Goal: Navigation & Orientation: Find specific page/section

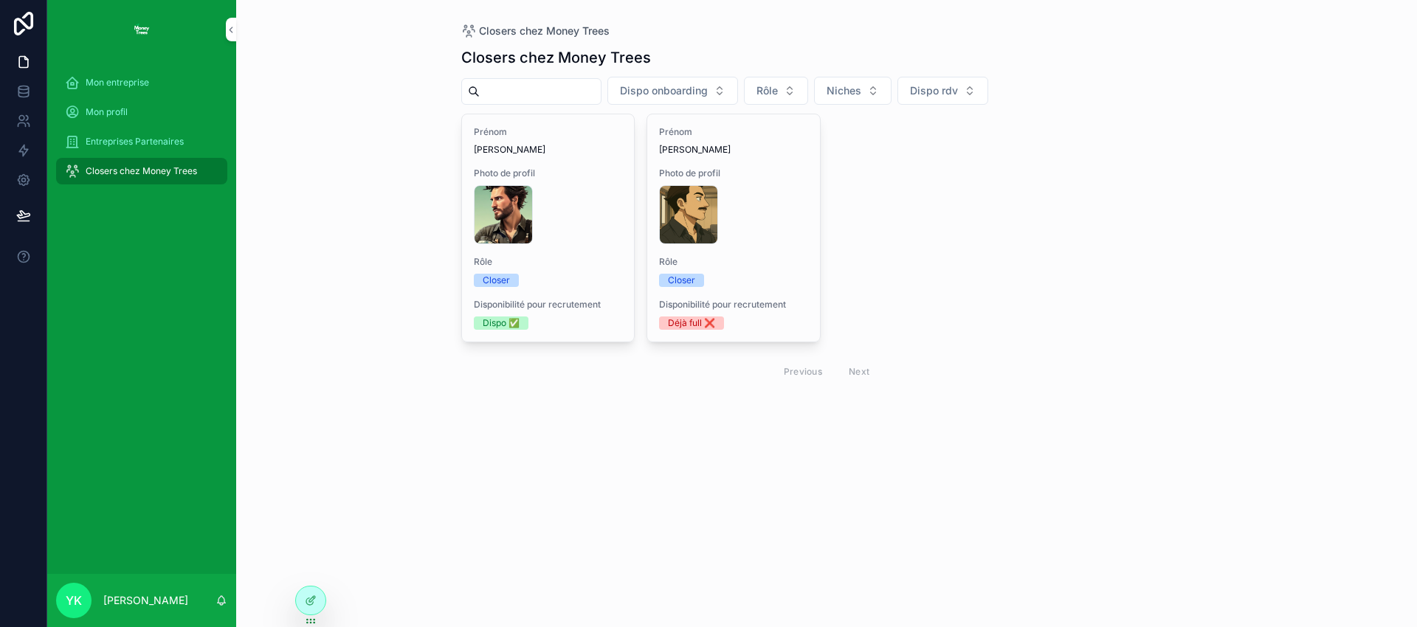
click at [131, 82] on span "Mon entreprise" at bounding box center [117, 83] width 63 height 12
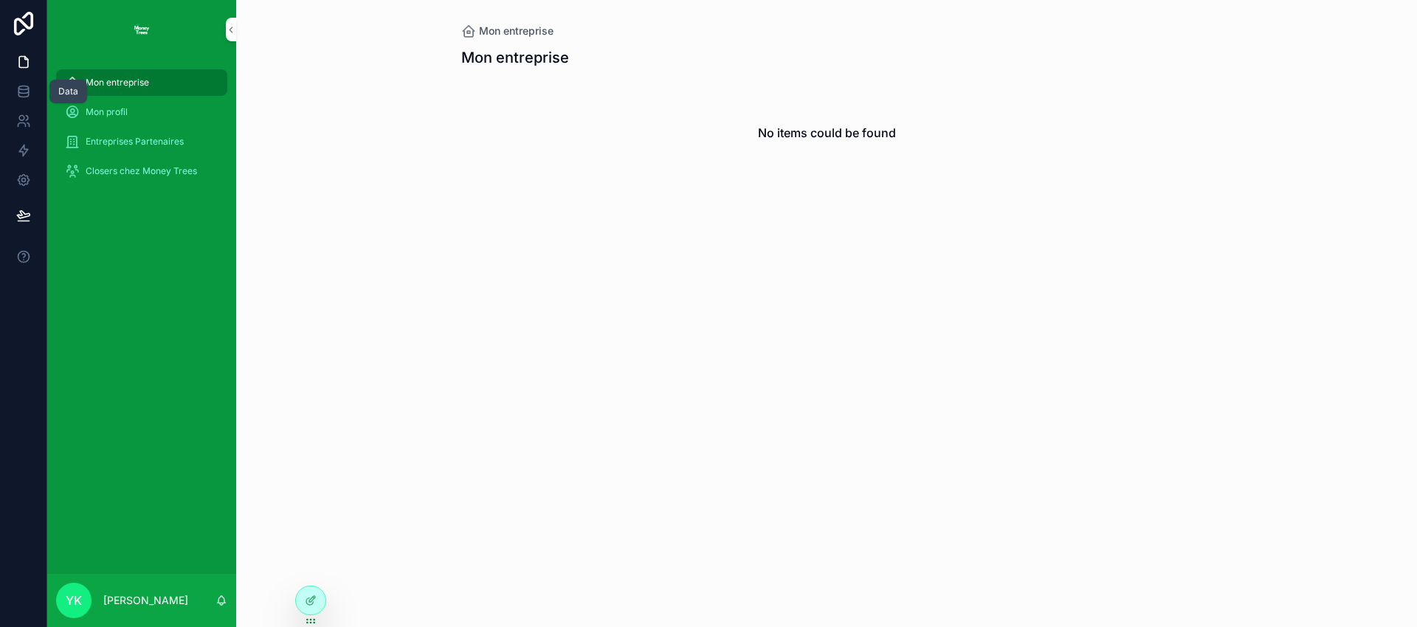
click at [21, 88] on icon at bounding box center [23, 91] width 15 height 15
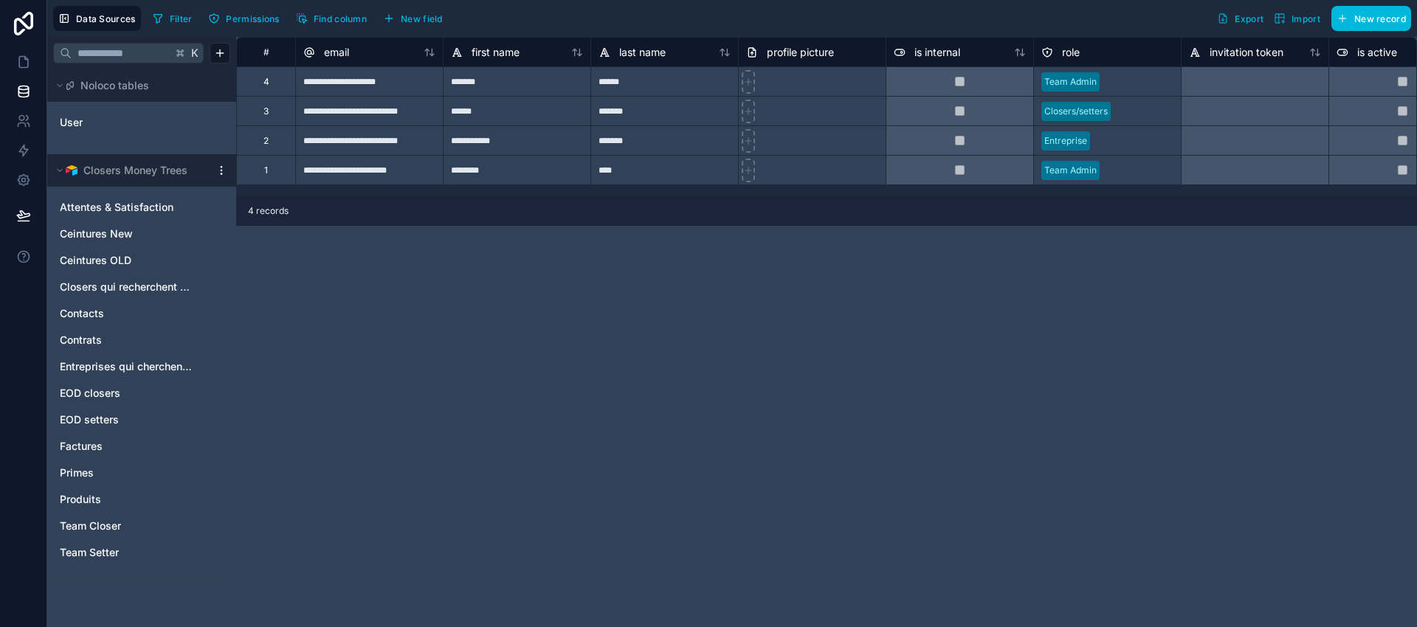
click at [111, 210] on span "Attentes & Satisfaction" at bounding box center [117, 207] width 114 height 15
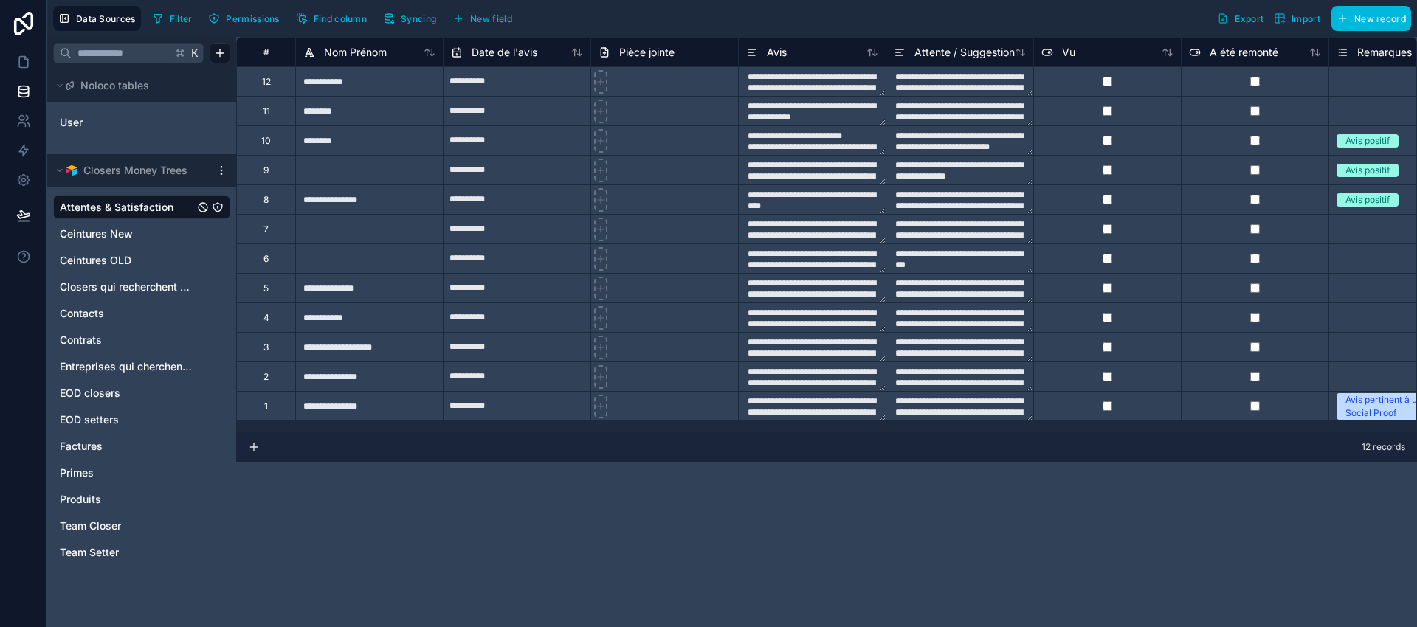
click at [102, 233] on span "Ceintures New" at bounding box center [96, 234] width 73 height 15
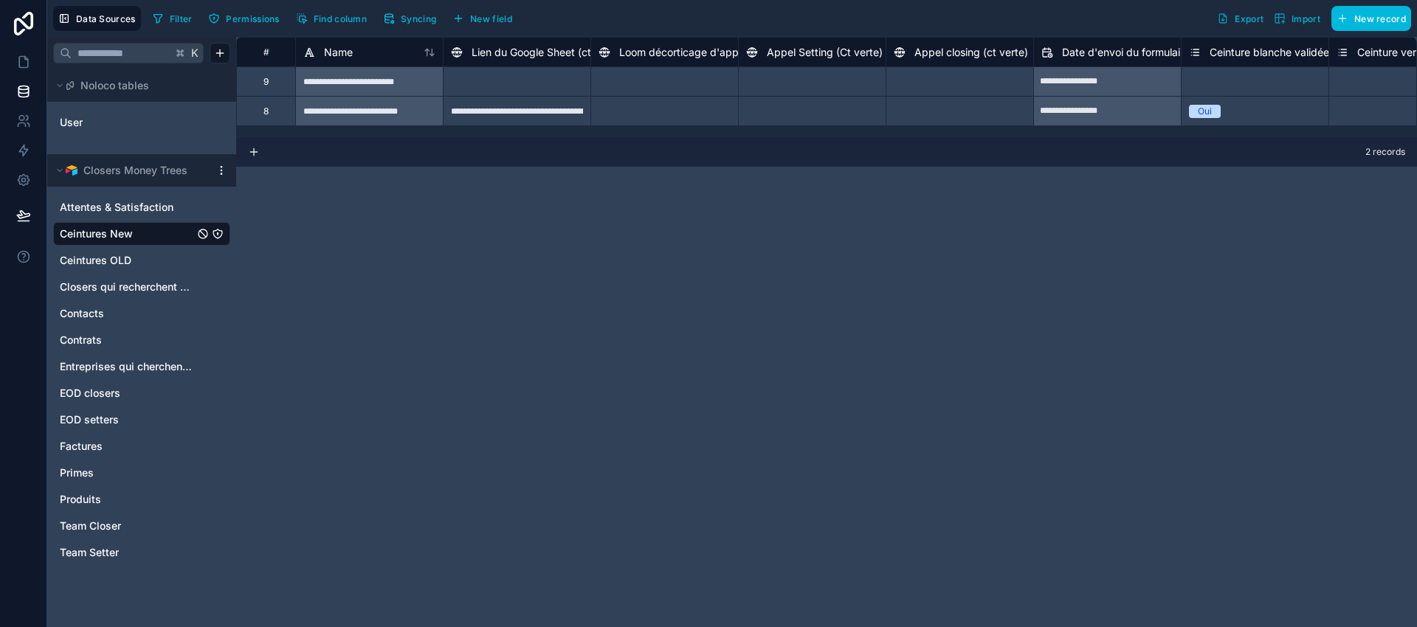
click at [88, 259] on span "Ceintures OLD" at bounding box center [96, 260] width 72 height 15
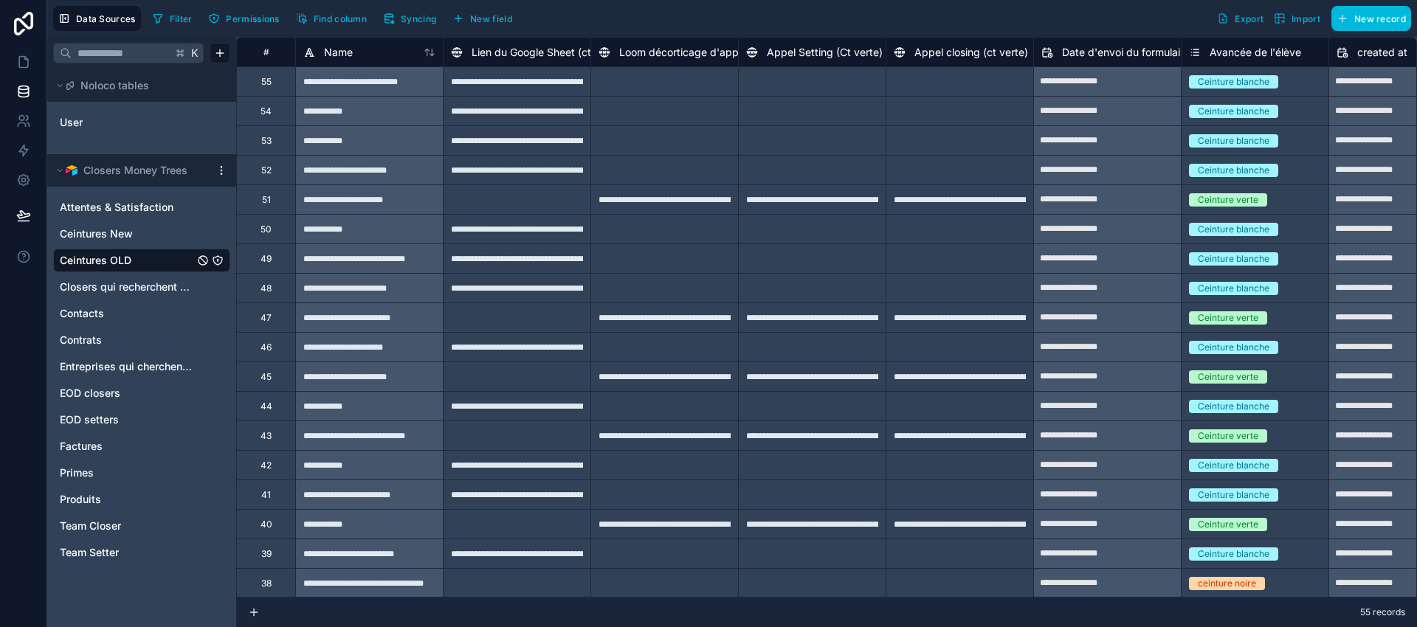
click at [119, 286] on span "Closers qui recherchent une entreprise" at bounding box center [127, 287] width 134 height 15
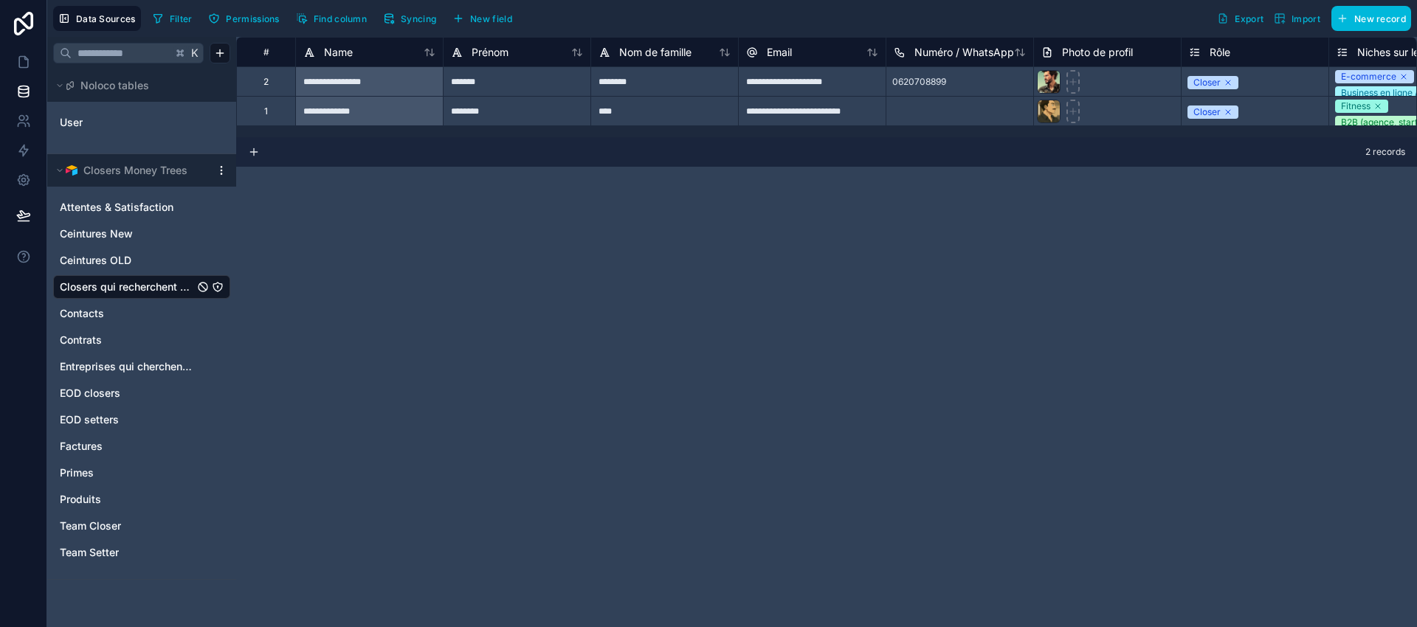
click at [82, 314] on span "Contacts" at bounding box center [82, 313] width 44 height 15
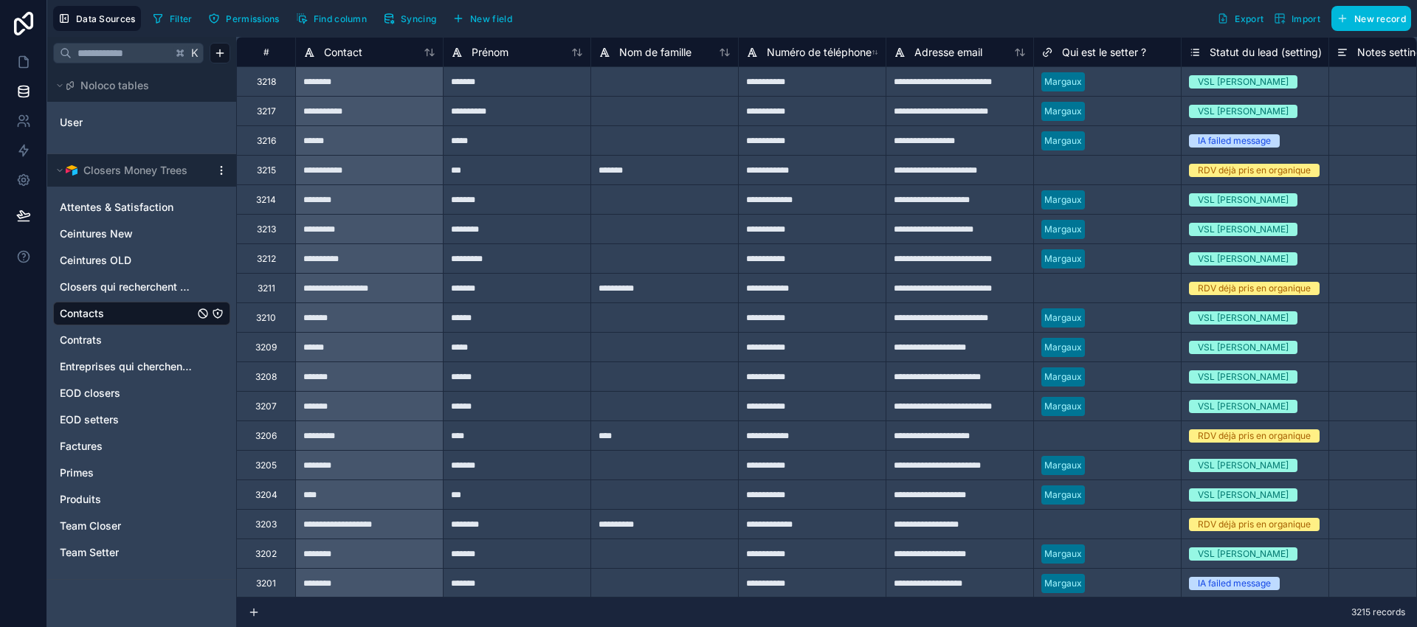
scroll to position [0, 3]
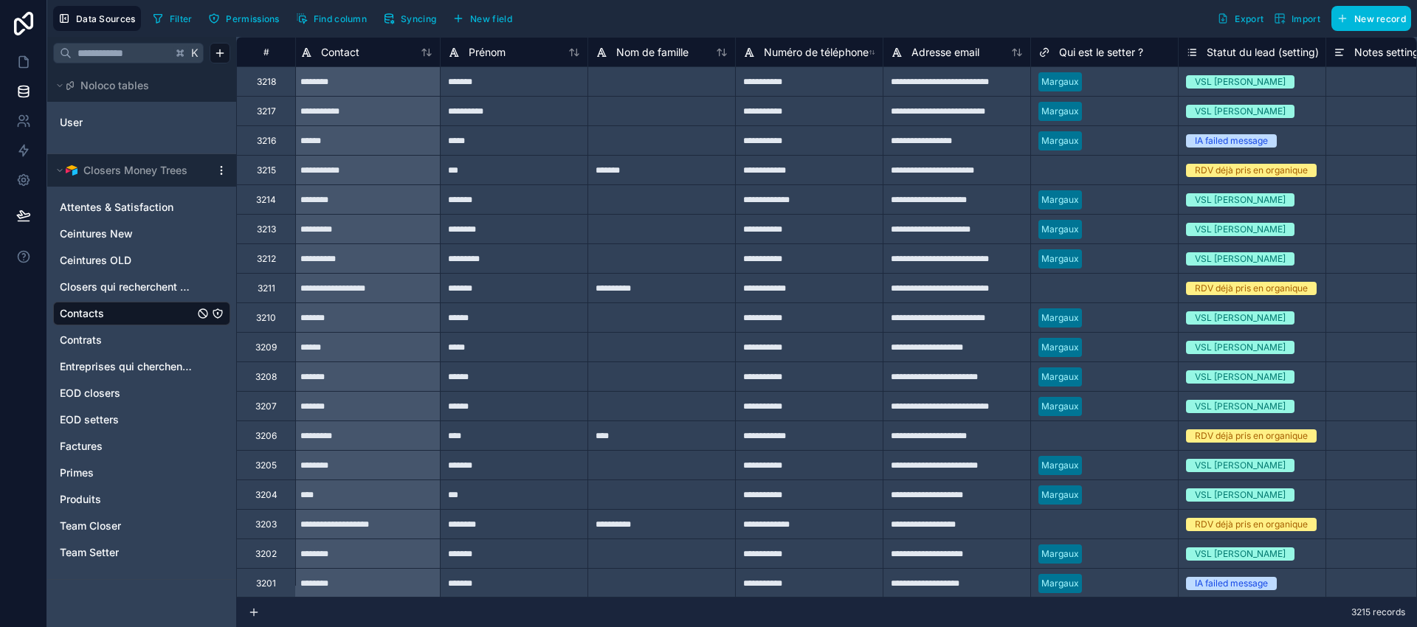
click at [85, 340] on span "Contrats" at bounding box center [81, 340] width 42 height 15
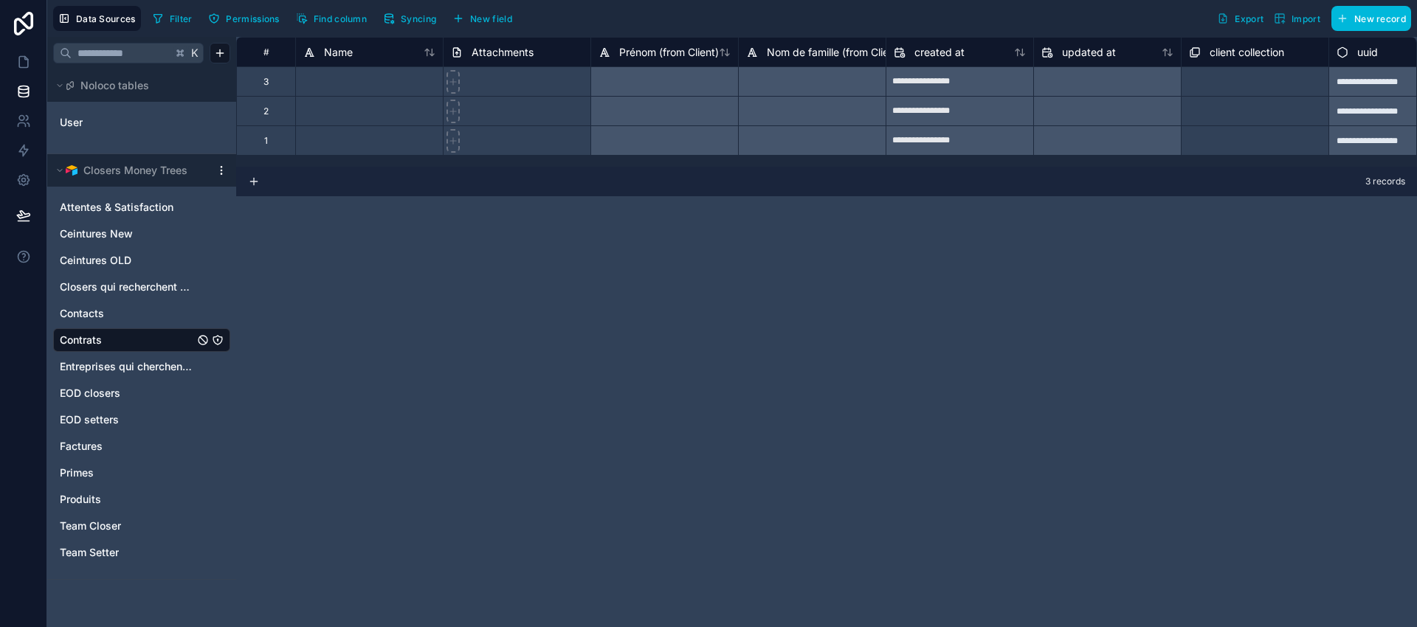
click at [84, 366] on span "Entreprises qui cherchent des closers" at bounding box center [127, 366] width 134 height 15
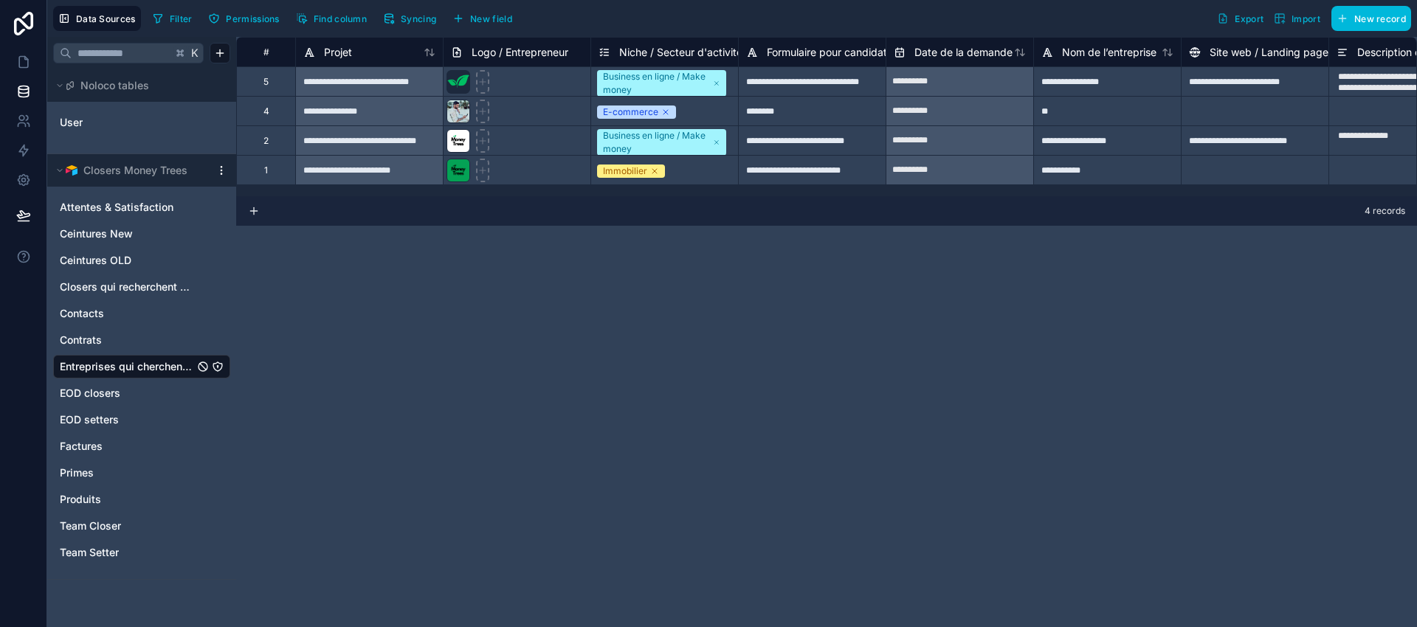
click at [90, 390] on span "EOD closers" at bounding box center [90, 393] width 61 height 15
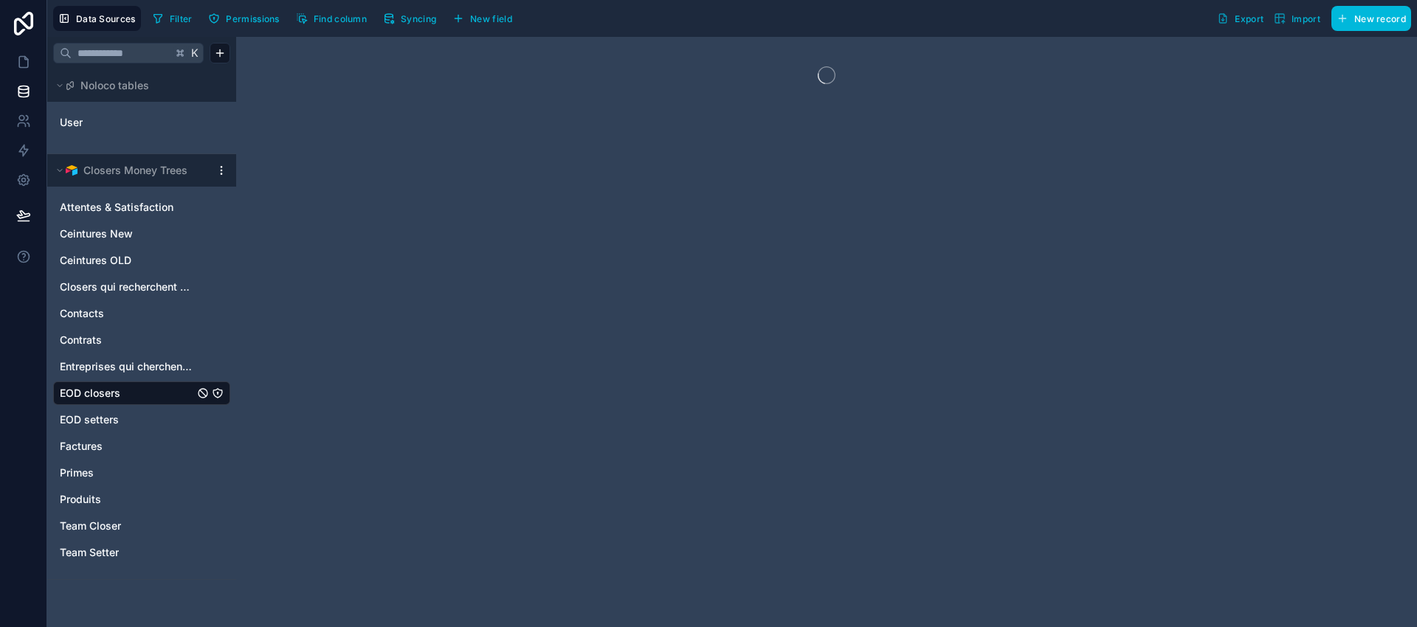
click at [93, 418] on span "EOD setters" at bounding box center [89, 419] width 59 height 15
click at [93, 443] on span "Factures" at bounding box center [81, 446] width 43 height 15
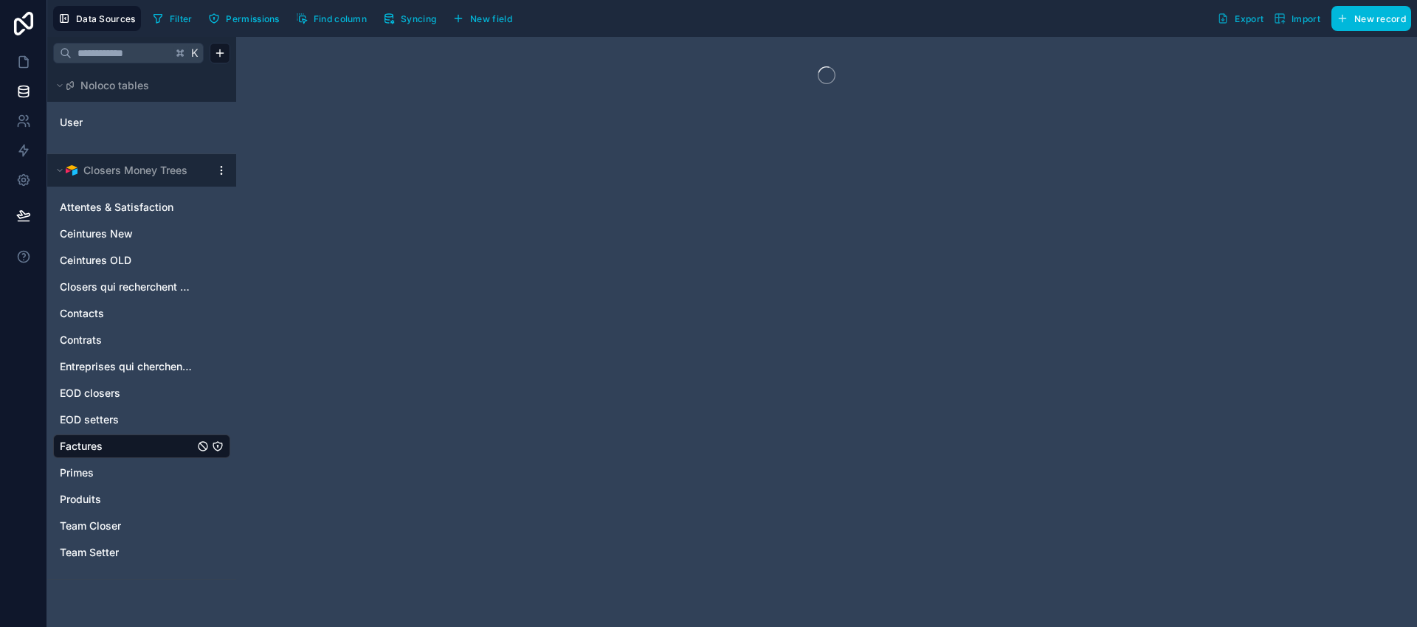
click at [124, 205] on span "Attentes & Satisfaction" at bounding box center [117, 207] width 114 height 15
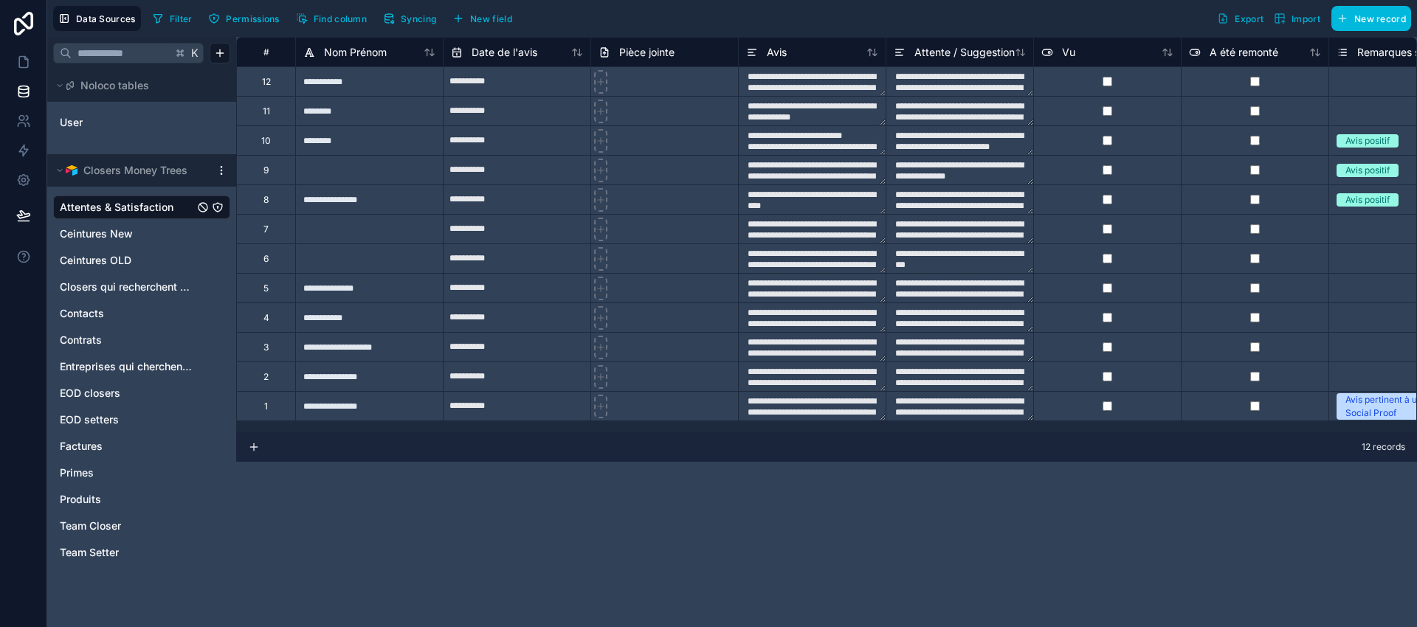
click at [94, 235] on span "Ceintures New" at bounding box center [96, 234] width 73 height 15
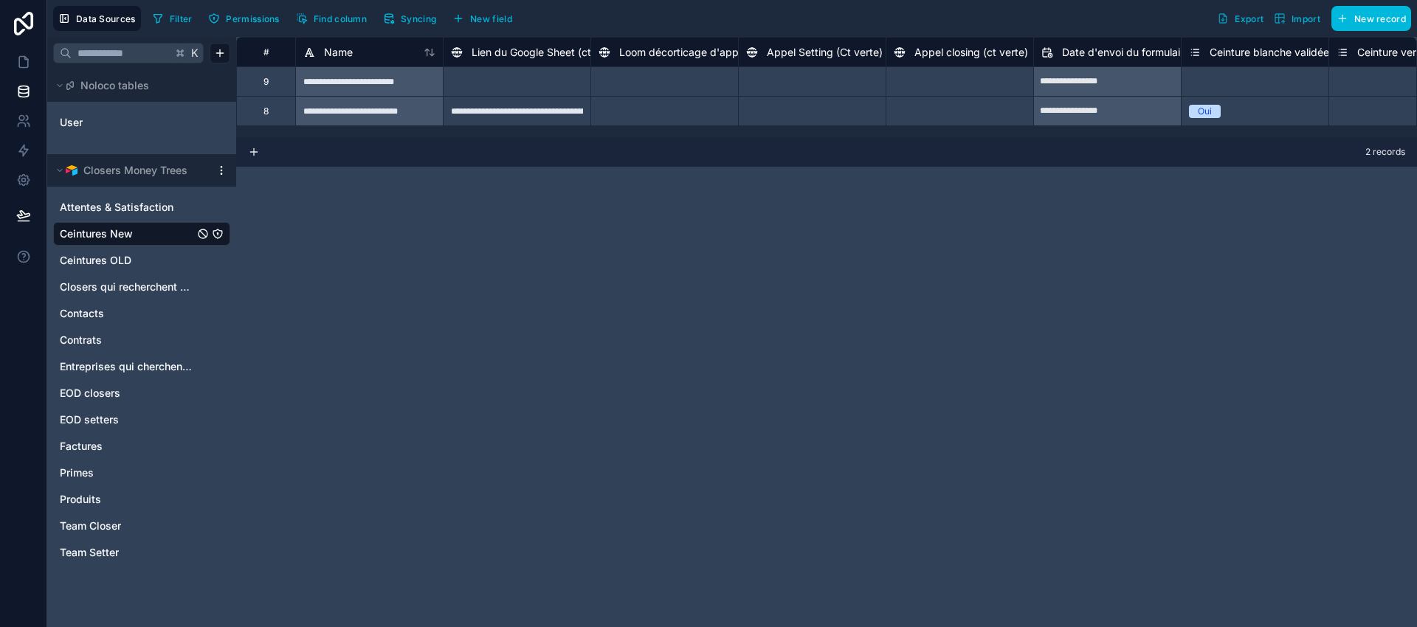
click at [92, 262] on span "Ceintures OLD" at bounding box center [96, 260] width 72 height 15
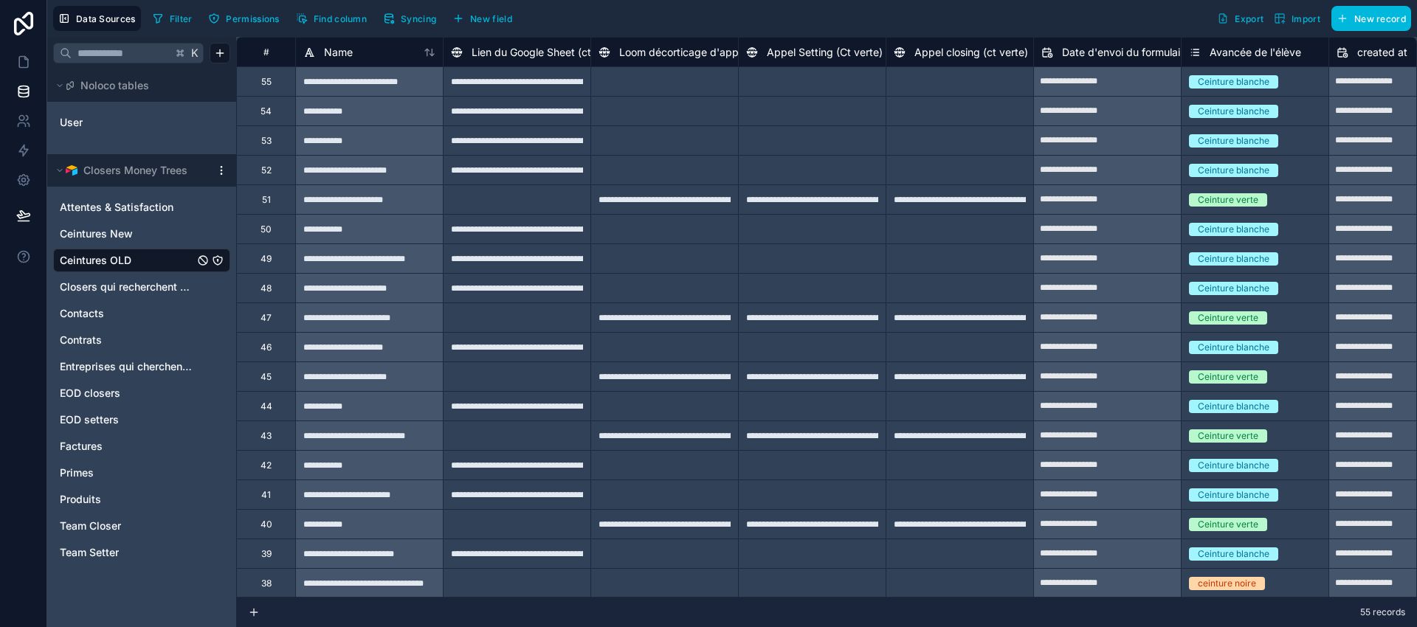
click at [94, 287] on span "Closers qui recherchent une entreprise" at bounding box center [127, 287] width 134 height 15
